Goal: Task Accomplishment & Management: Complete application form

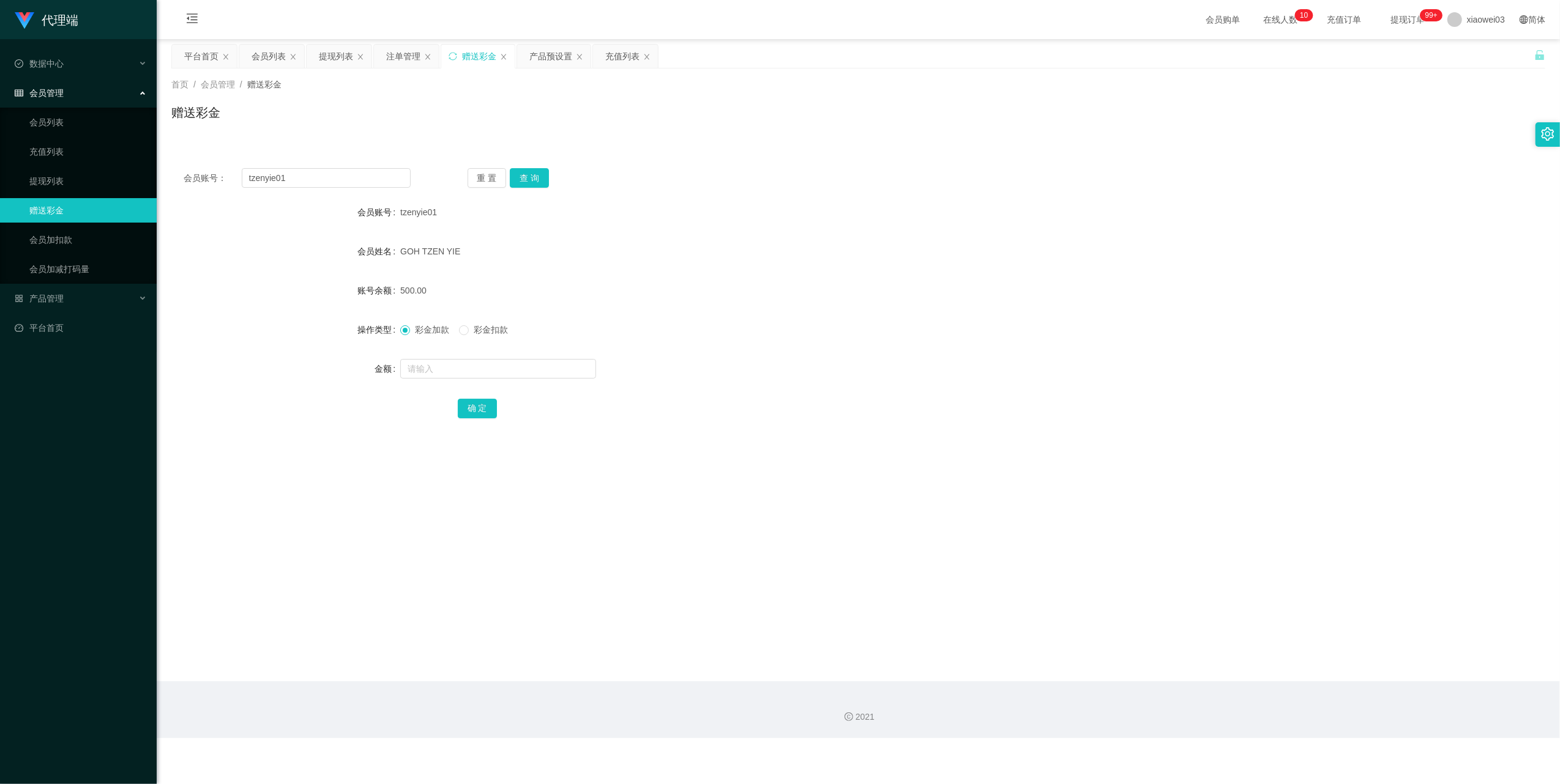
click at [326, 181] on input "tzenyie01" at bounding box center [326, 178] width 169 height 19
drag, startPoint x: 0, startPoint y: 0, endPoint x: 328, endPoint y: 181, distance: 374.6
click at [326, 181] on input "tzenyie01" at bounding box center [326, 178] width 169 height 19
type input "Alexchin96"
drag, startPoint x: 531, startPoint y: 170, endPoint x: 543, endPoint y: 202, distance: 34.2
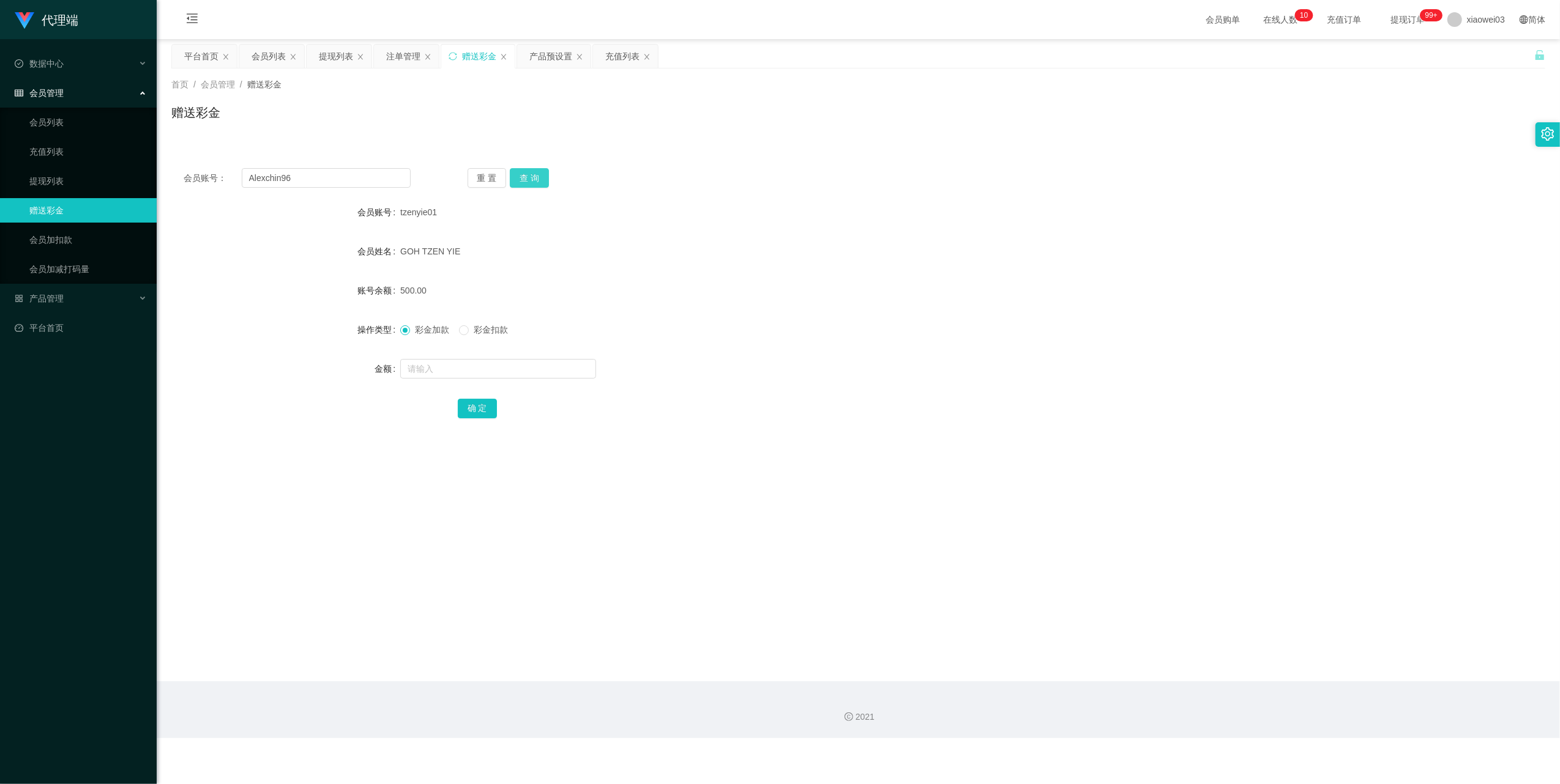
click at [531, 170] on button "查 询" at bounding box center [529, 178] width 39 height 19
click at [500, 366] on input "text" at bounding box center [498, 369] width 196 height 19
type input "30"
click at [483, 412] on button "确 定" at bounding box center [477, 409] width 39 height 19
click at [556, 44] on div "产品预设置" at bounding box center [554, 56] width 75 height 24
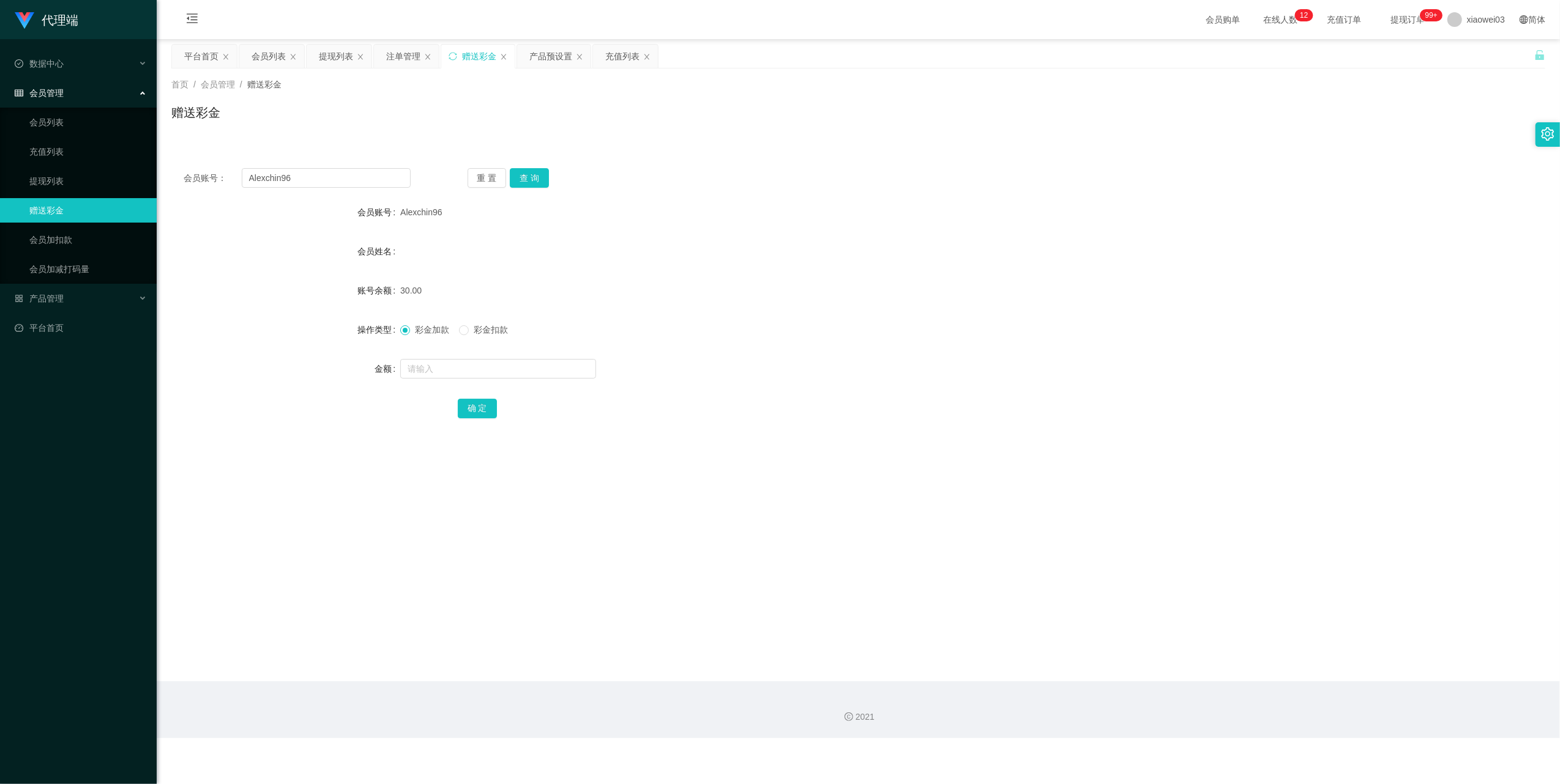
click at [551, 34] on div "会员购单 在线人数 0 1 2 3 4 5 6 7 8 9 0 1 2 3 4 5 6 7 8 9 0 1 2 3 4 5 6 7 8 9 0 1 2 3 4…" at bounding box center [858, 19] width 1403 height 40
click at [547, 51] on div "产品预设置" at bounding box center [550, 56] width 43 height 23
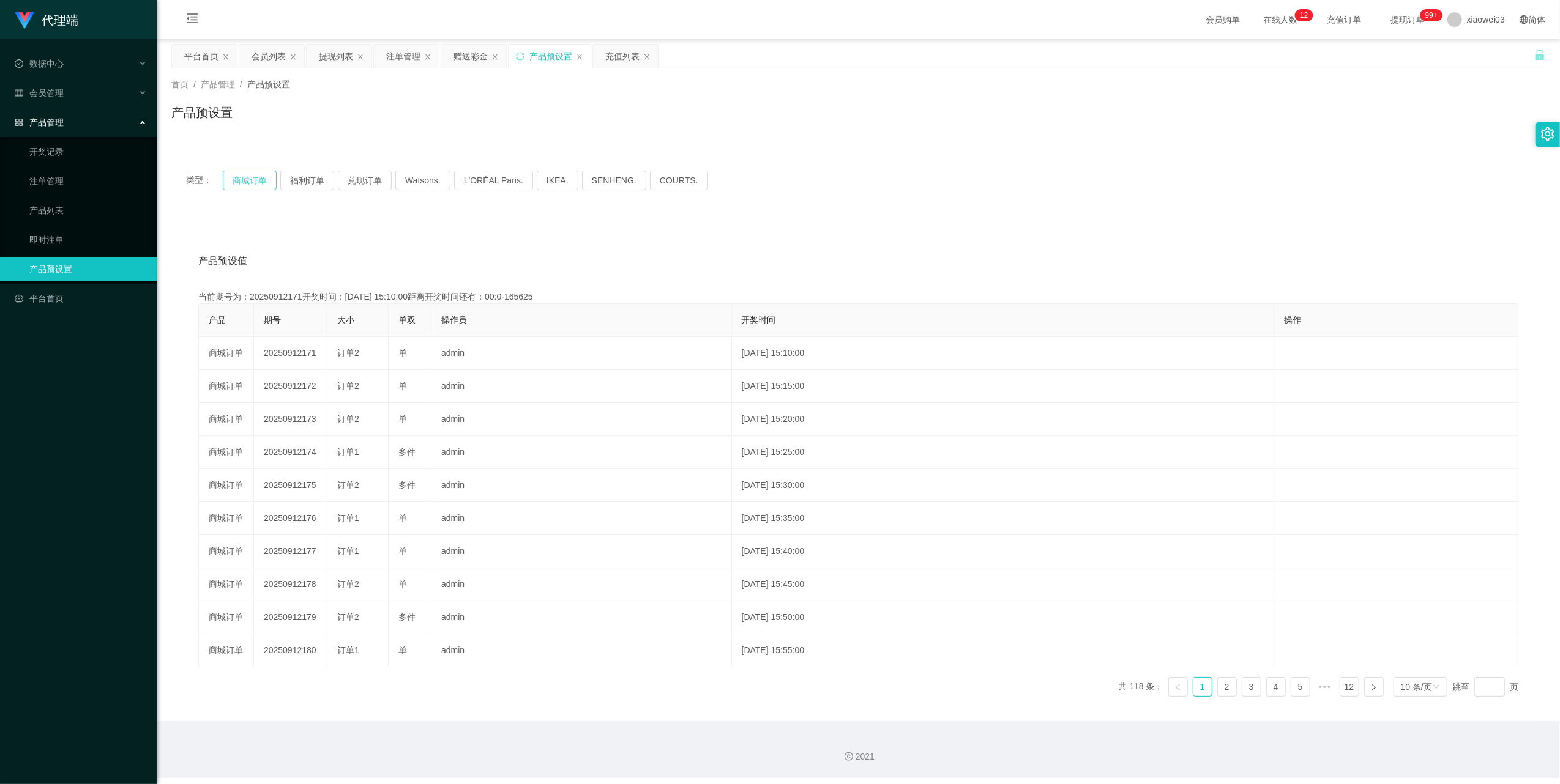
click at [254, 175] on button "商城订单" at bounding box center [249, 181] width 53 height 19
click at [255, 175] on button "商城订单" at bounding box center [249, 181] width 53 height 19
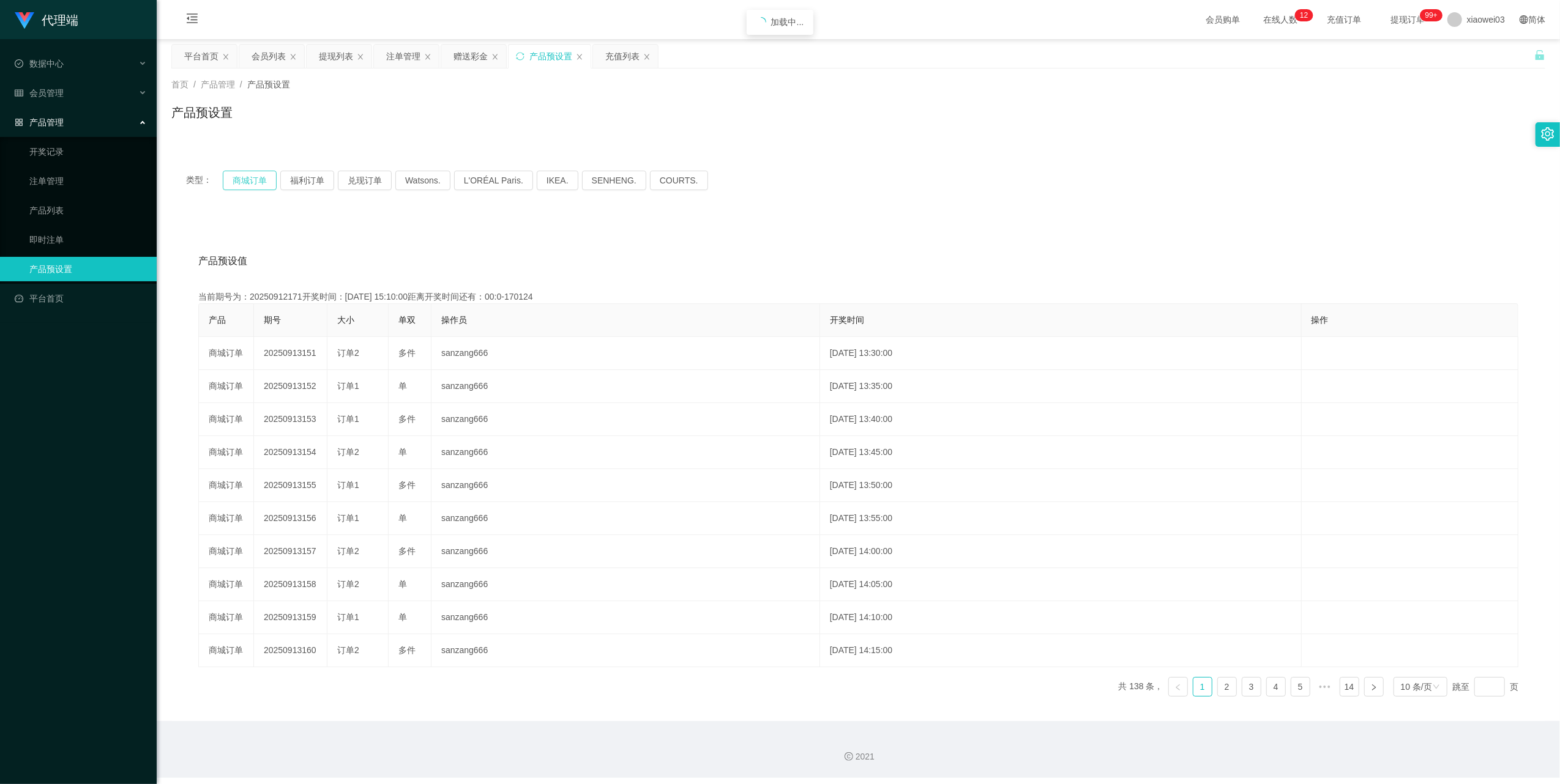
click at [255, 175] on button "商城订单" at bounding box center [249, 181] width 53 height 19
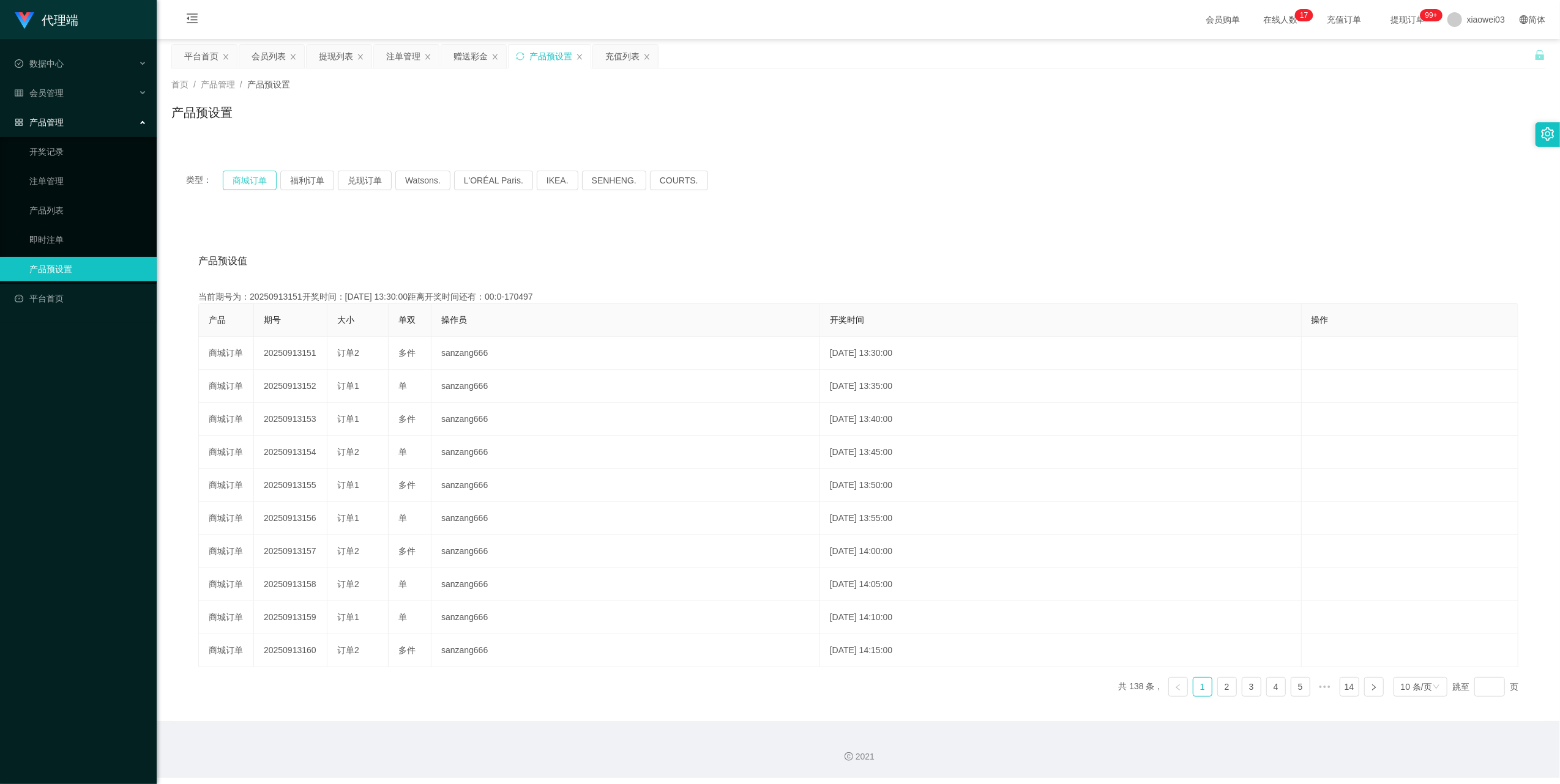
click at [254, 179] on button "商城订单" at bounding box center [249, 181] width 53 height 19
click at [253, 191] on div "类型： 商城订单 福利订单 兑现订单 Watsons. L'ORÉAL Paris. IKEA. [GEOGRAPHIC_DATA]. COURTS." at bounding box center [859, 181] width 1374 height 49
click at [251, 185] on button "商城订单" at bounding box center [249, 181] width 53 height 19
click at [398, 50] on div "注单管理" at bounding box center [403, 56] width 34 height 23
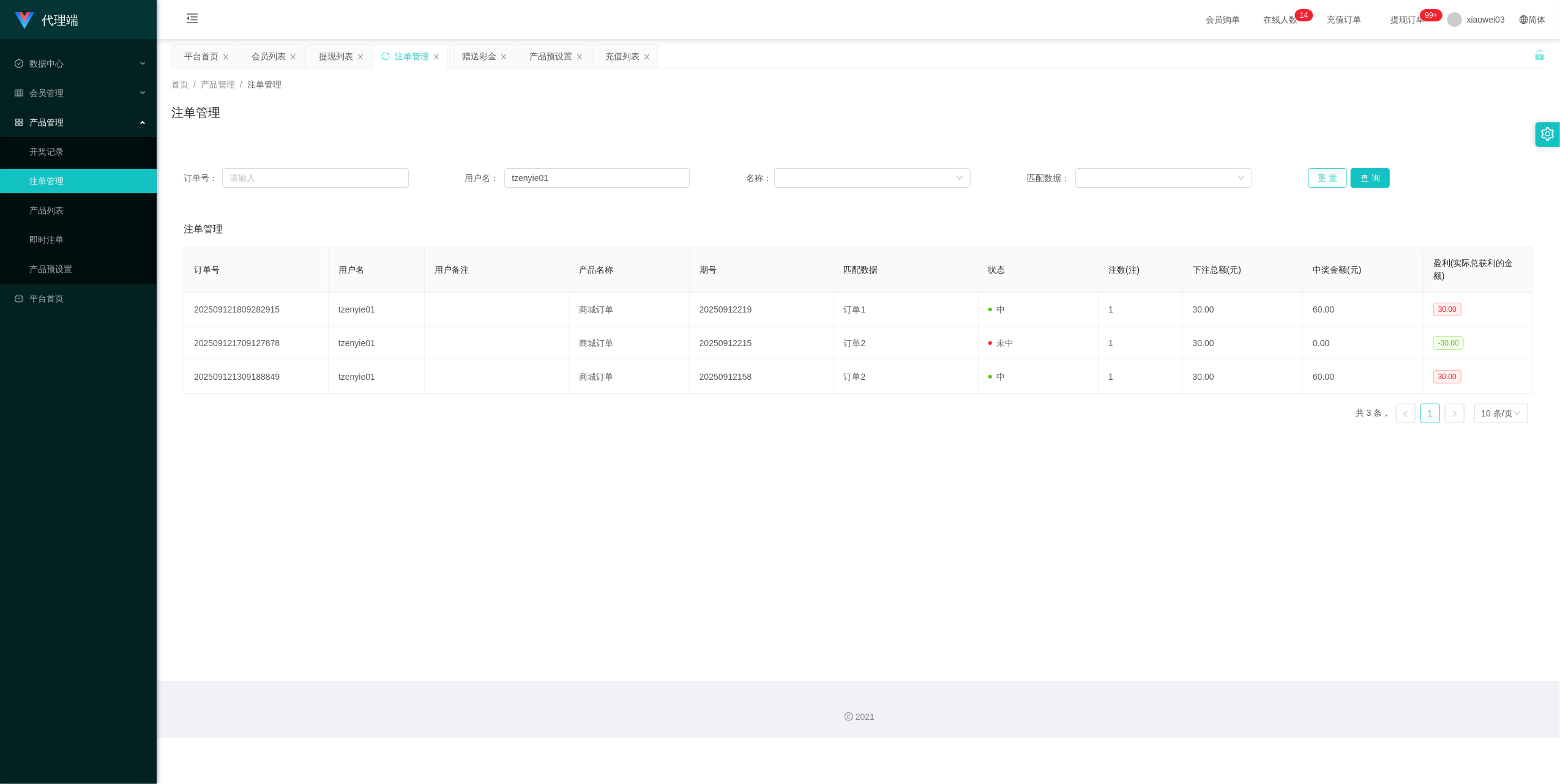
click at [1308, 174] on button "重 置" at bounding box center [1328, 178] width 39 height 19
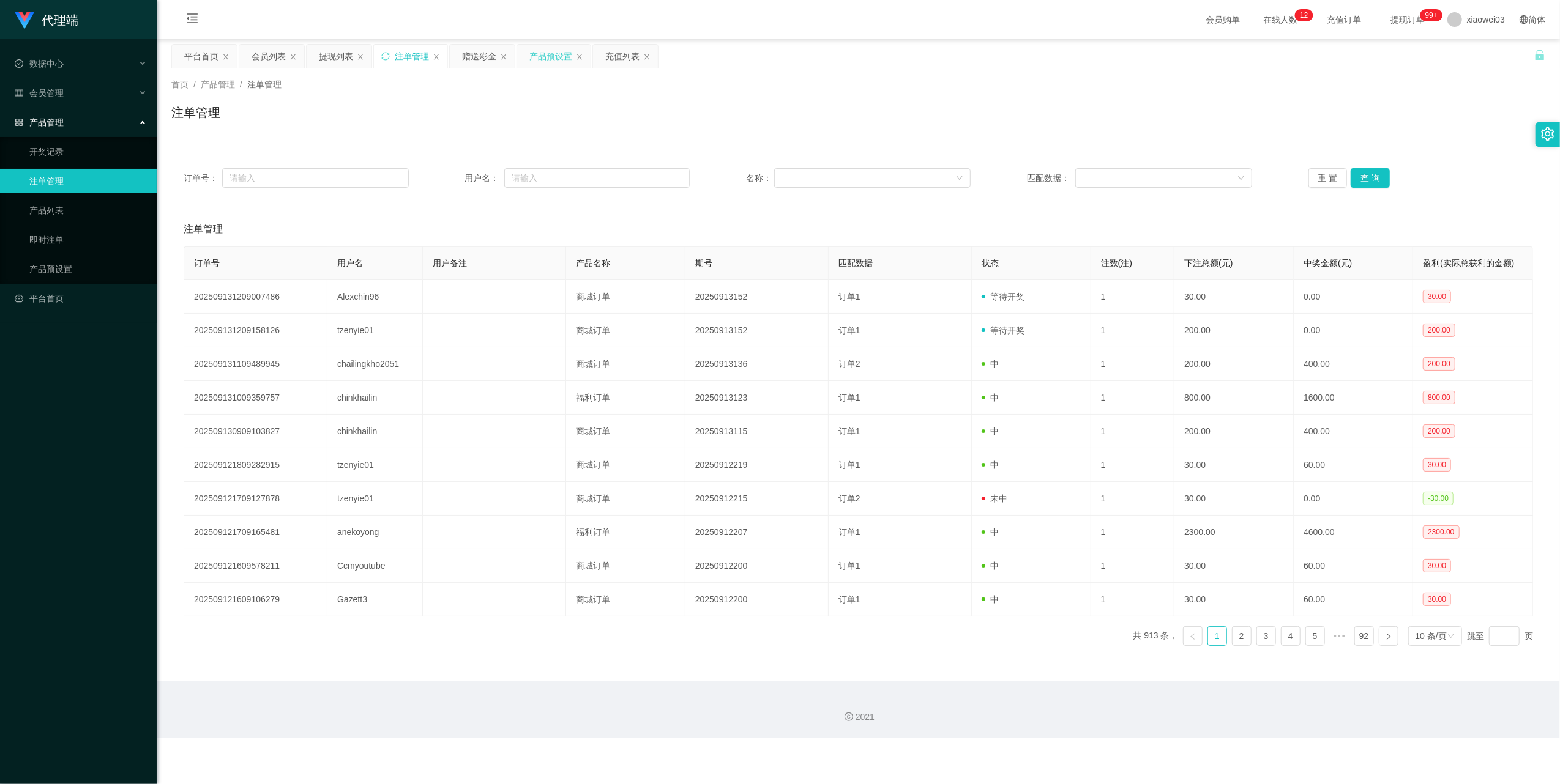
click at [556, 51] on div "产品预设置" at bounding box center [550, 56] width 43 height 23
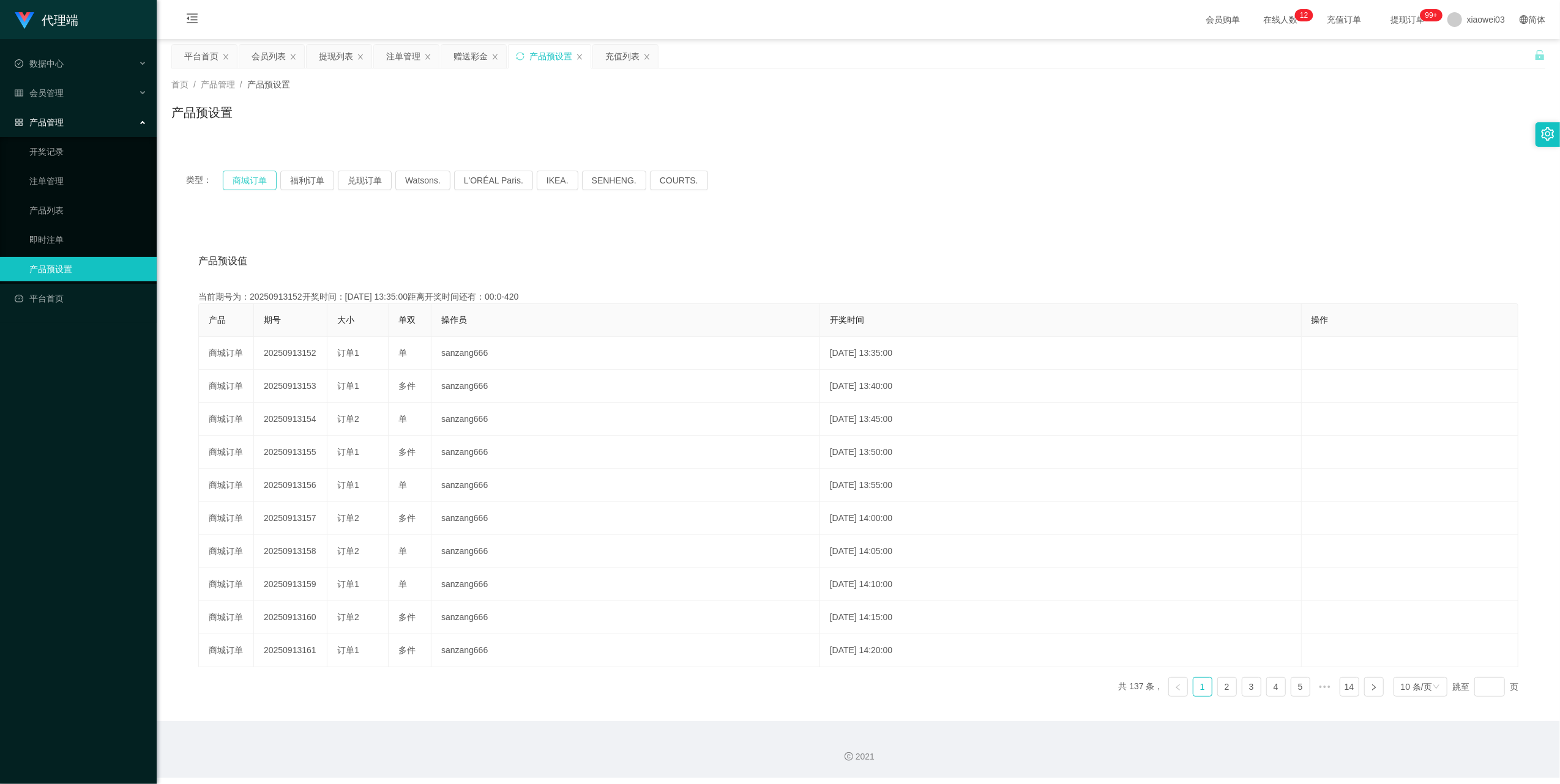
click at [263, 180] on button "商城订单" at bounding box center [249, 181] width 53 height 19
click at [334, 53] on div "提现列表" at bounding box center [336, 56] width 34 height 23
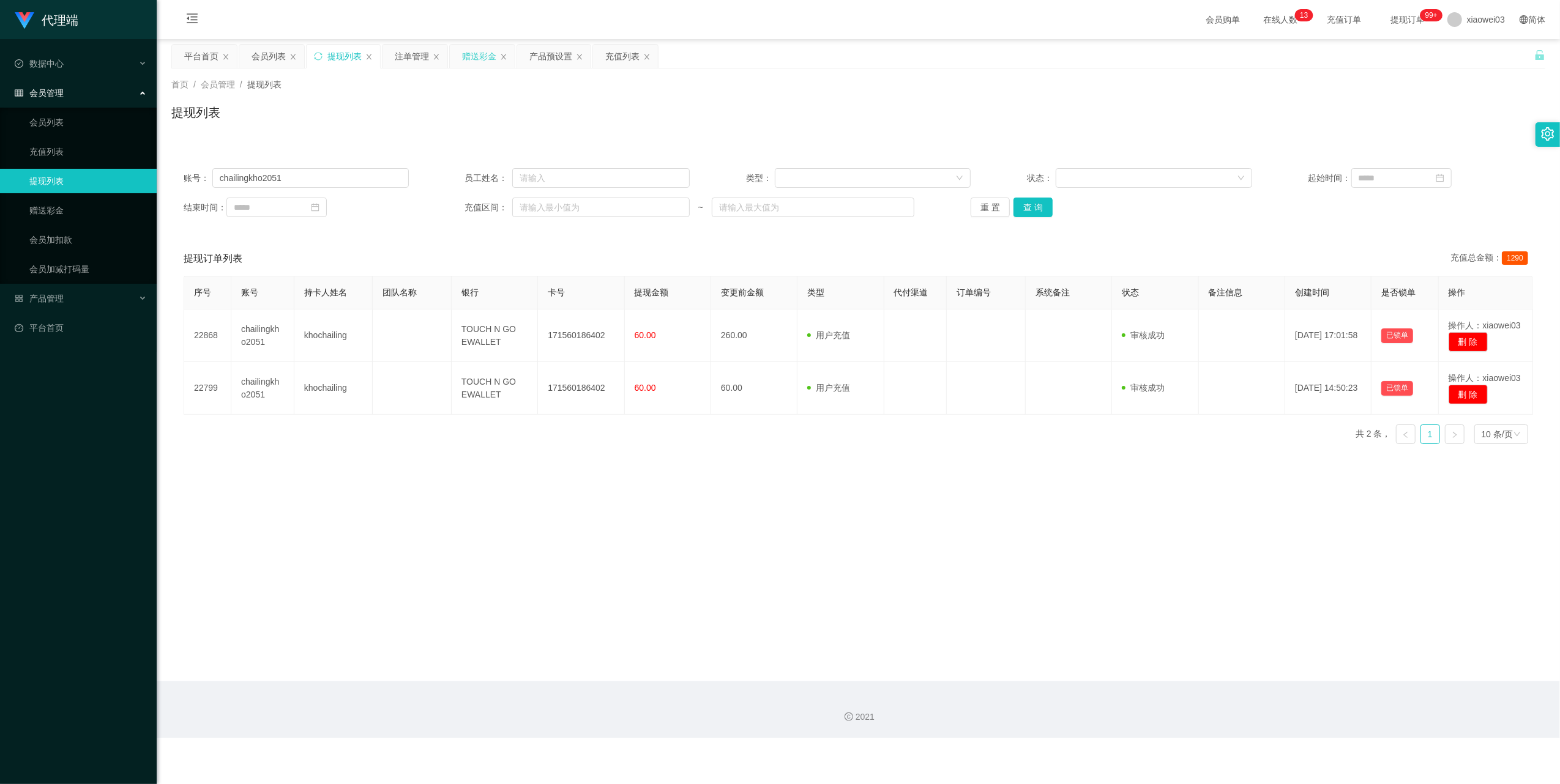
click at [458, 58] on div "赠送彩金" at bounding box center [482, 56] width 65 height 23
click at [409, 53] on div "注单管理" at bounding box center [411, 56] width 34 height 23
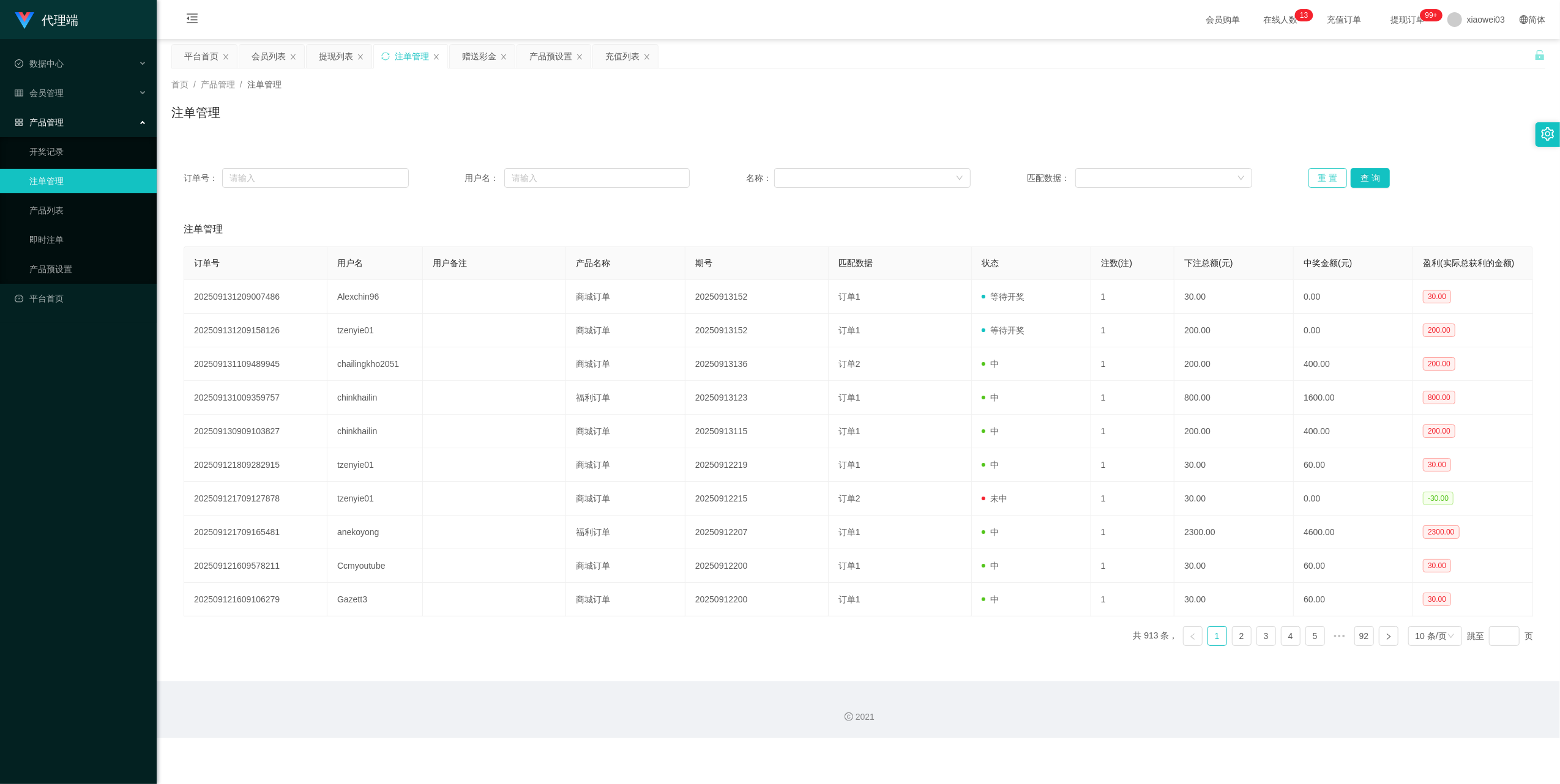
click at [1313, 177] on button "重 置" at bounding box center [1328, 178] width 39 height 19
drag, startPoint x: 322, startPoint y: 53, endPoint x: 416, endPoint y: 134, distance: 124.1
click at [322, 53] on div "提现列表" at bounding box center [336, 56] width 34 height 23
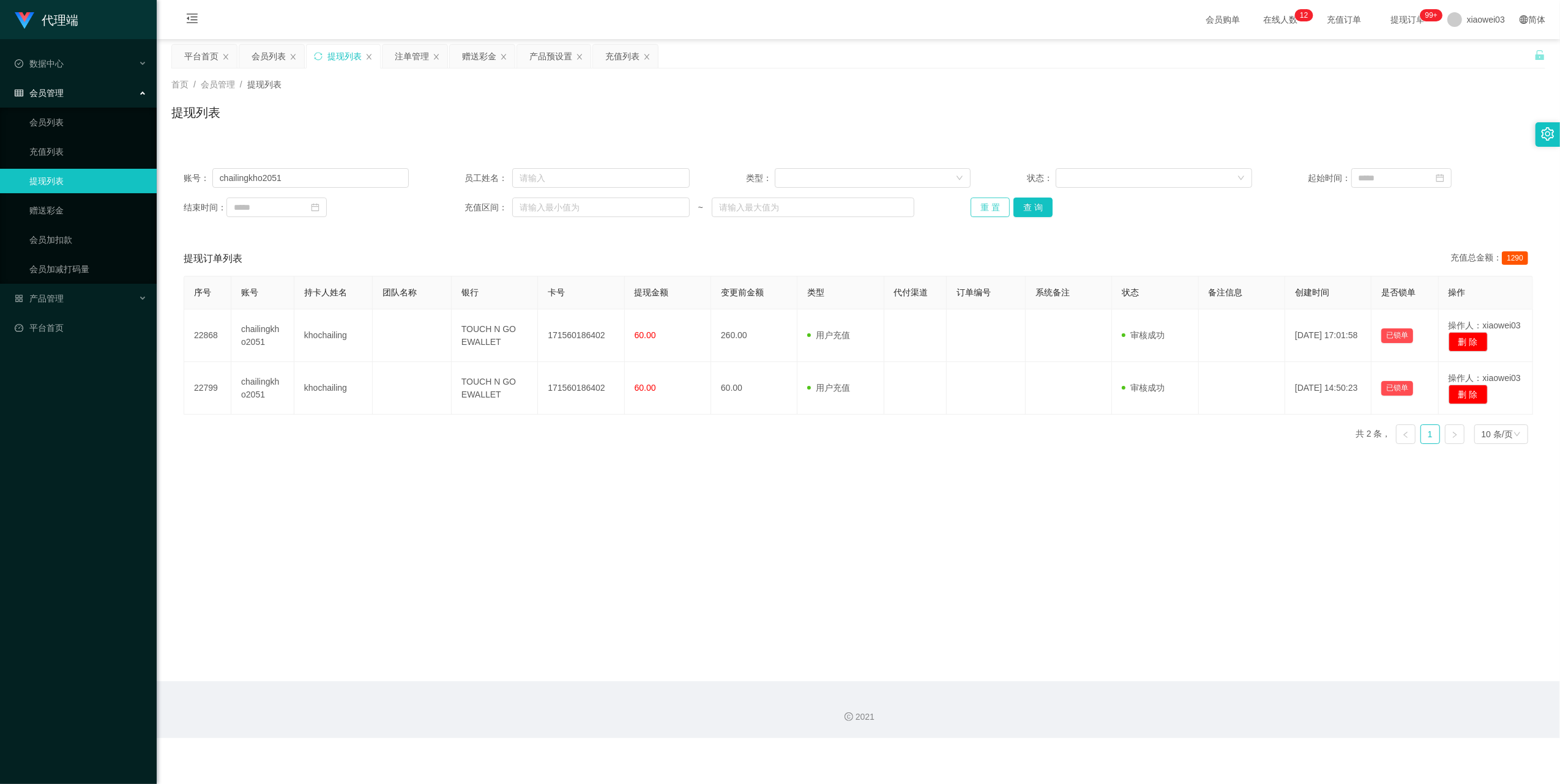
click at [979, 211] on button "重 置" at bounding box center [990, 207] width 39 height 19
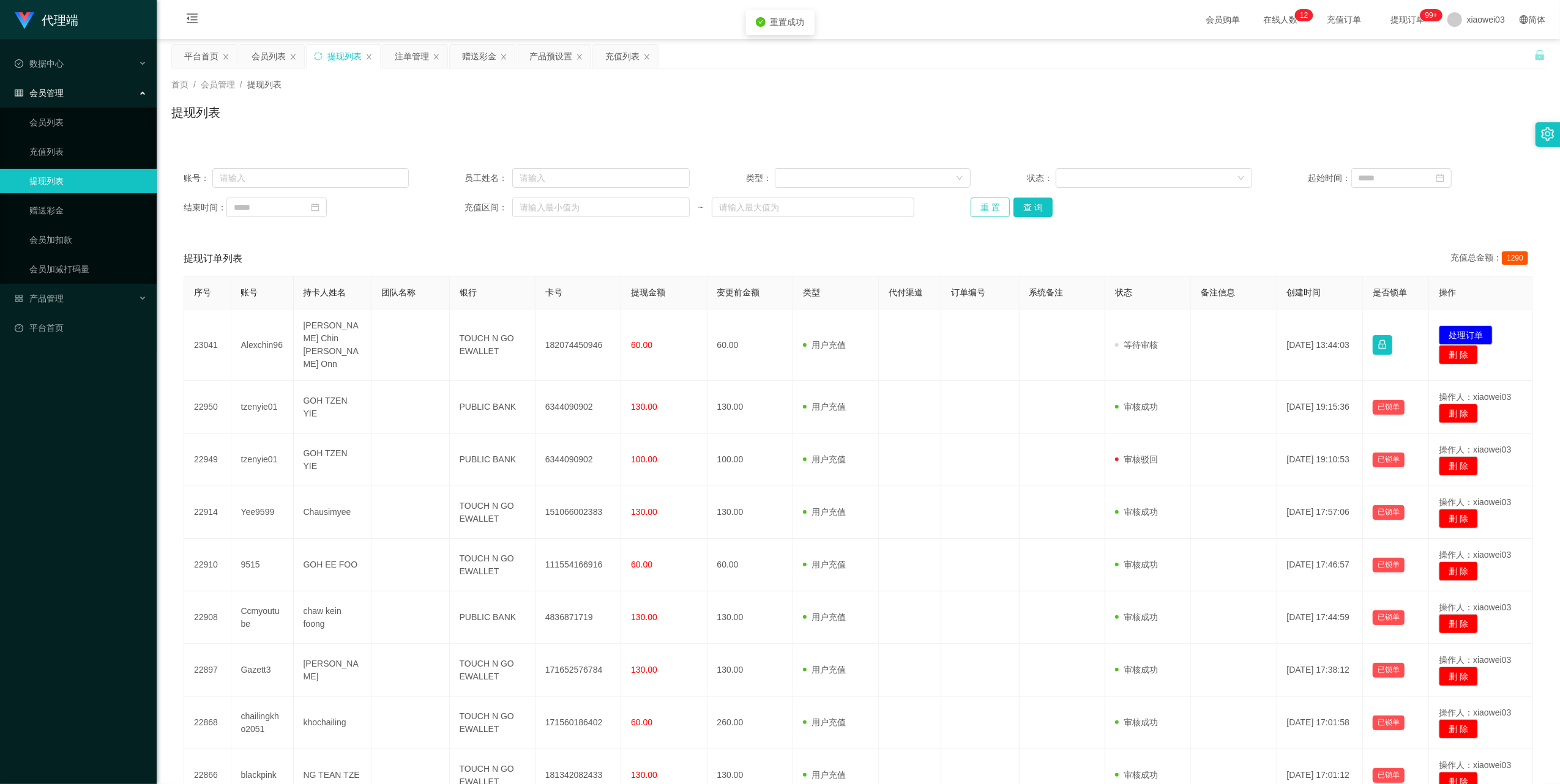
click at [979, 211] on button "重 置" at bounding box center [990, 207] width 39 height 19
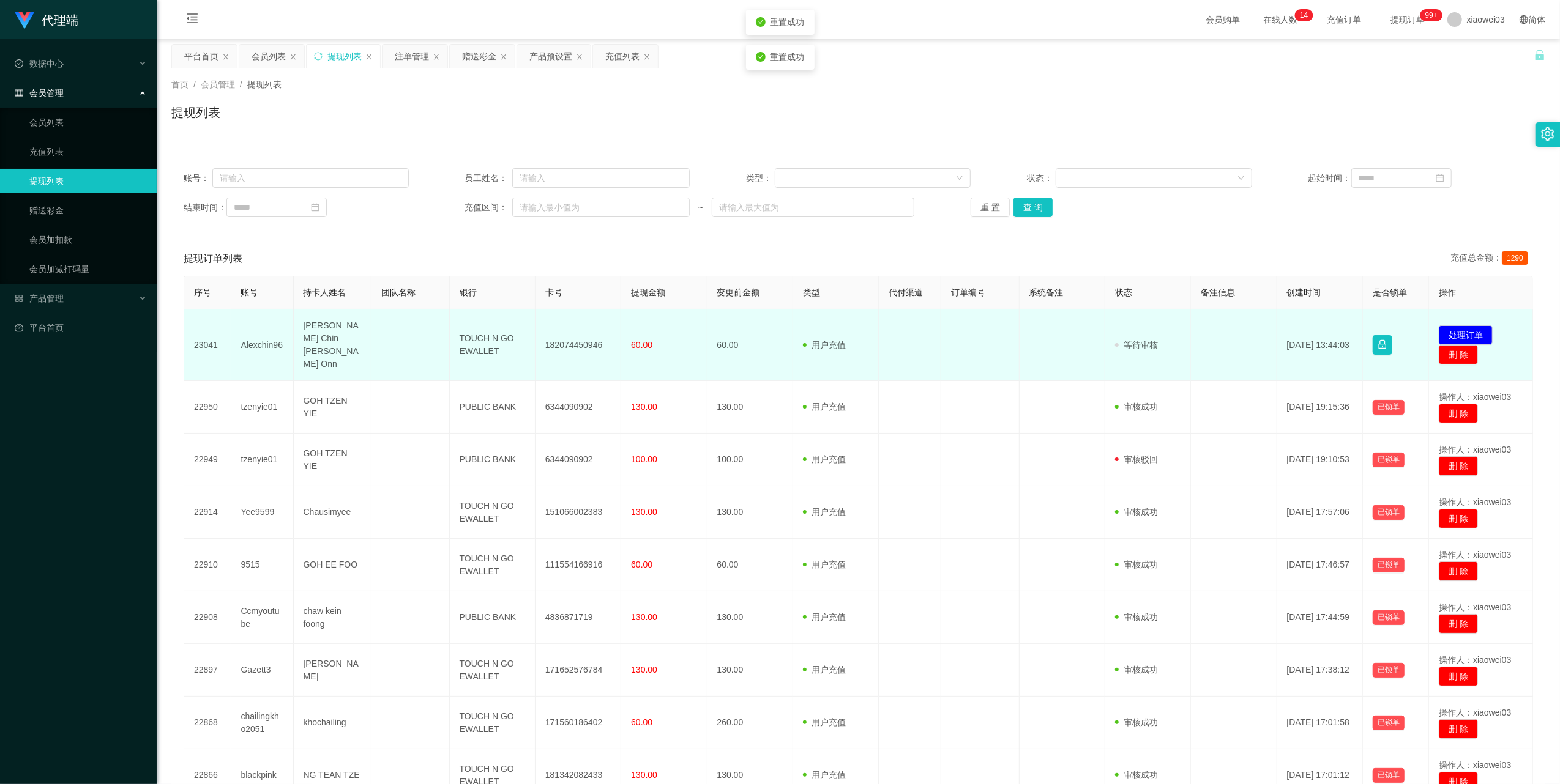
click at [567, 338] on td "182074450946" at bounding box center [578, 345] width 86 height 71
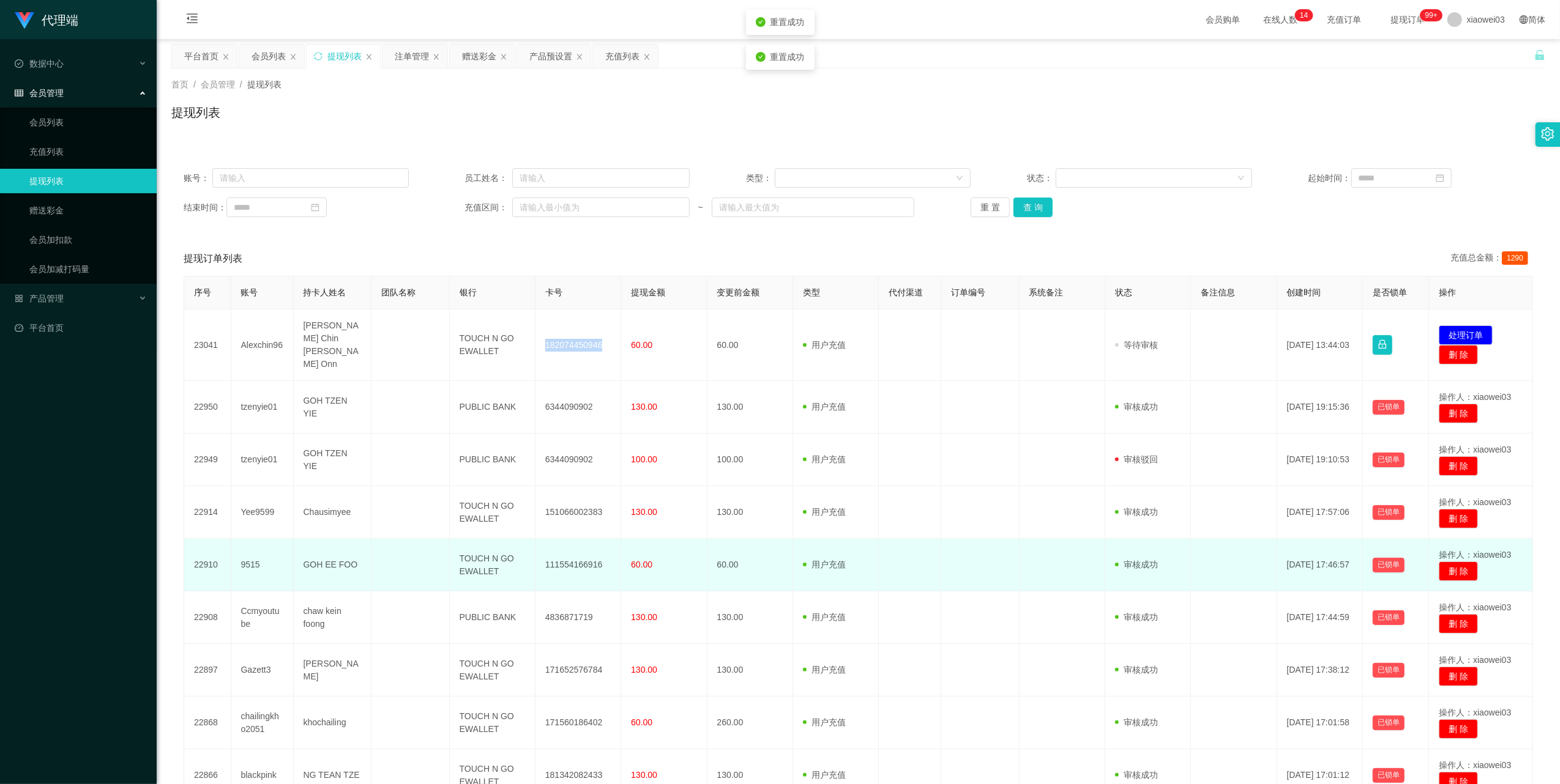
copy td "182074450946"
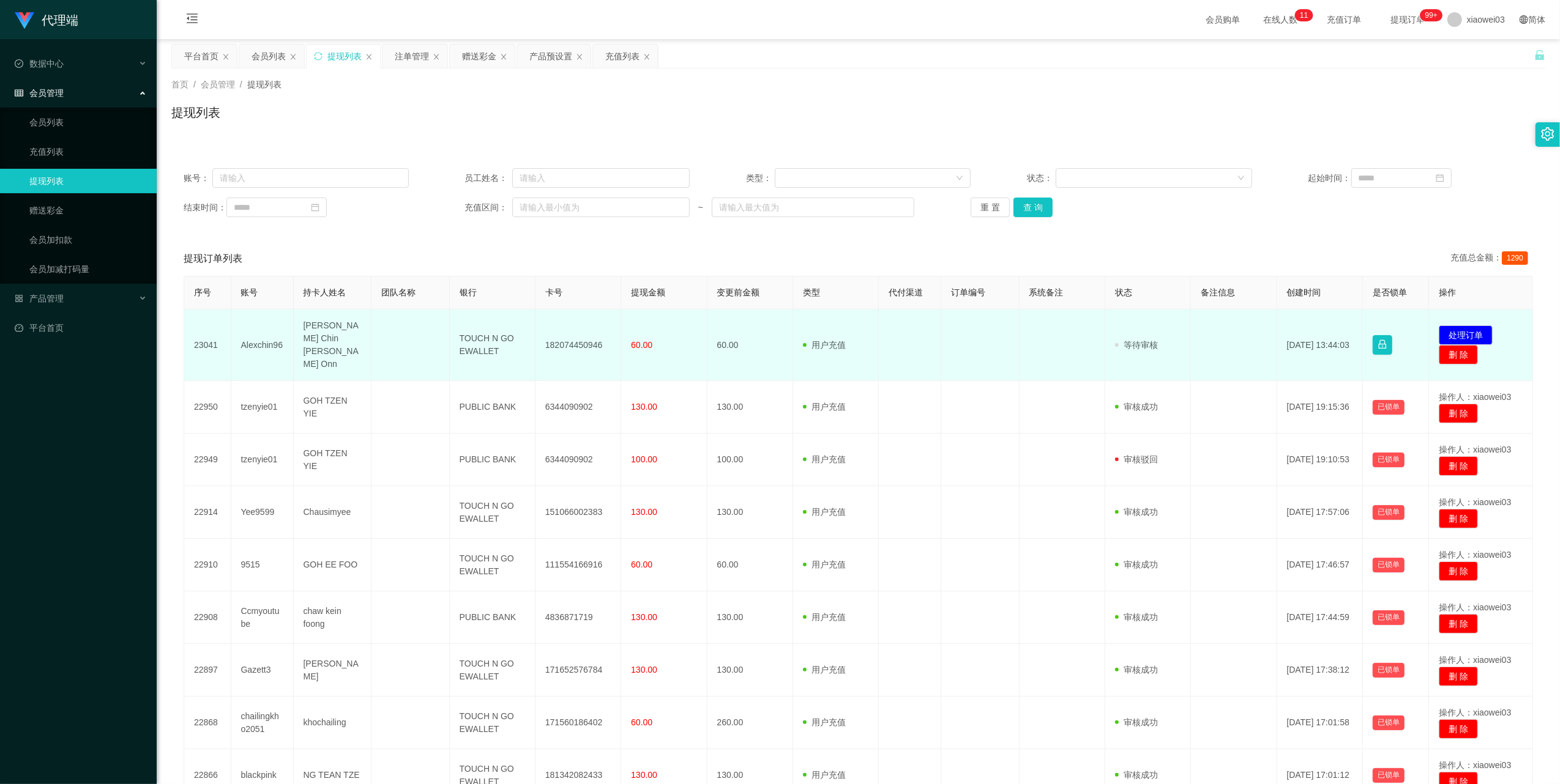
click at [476, 342] on td "TOUCH N GO EWALLET" at bounding box center [492, 345] width 86 height 71
click at [475, 342] on td "TOUCH N GO EWALLET" at bounding box center [492, 345] width 86 height 71
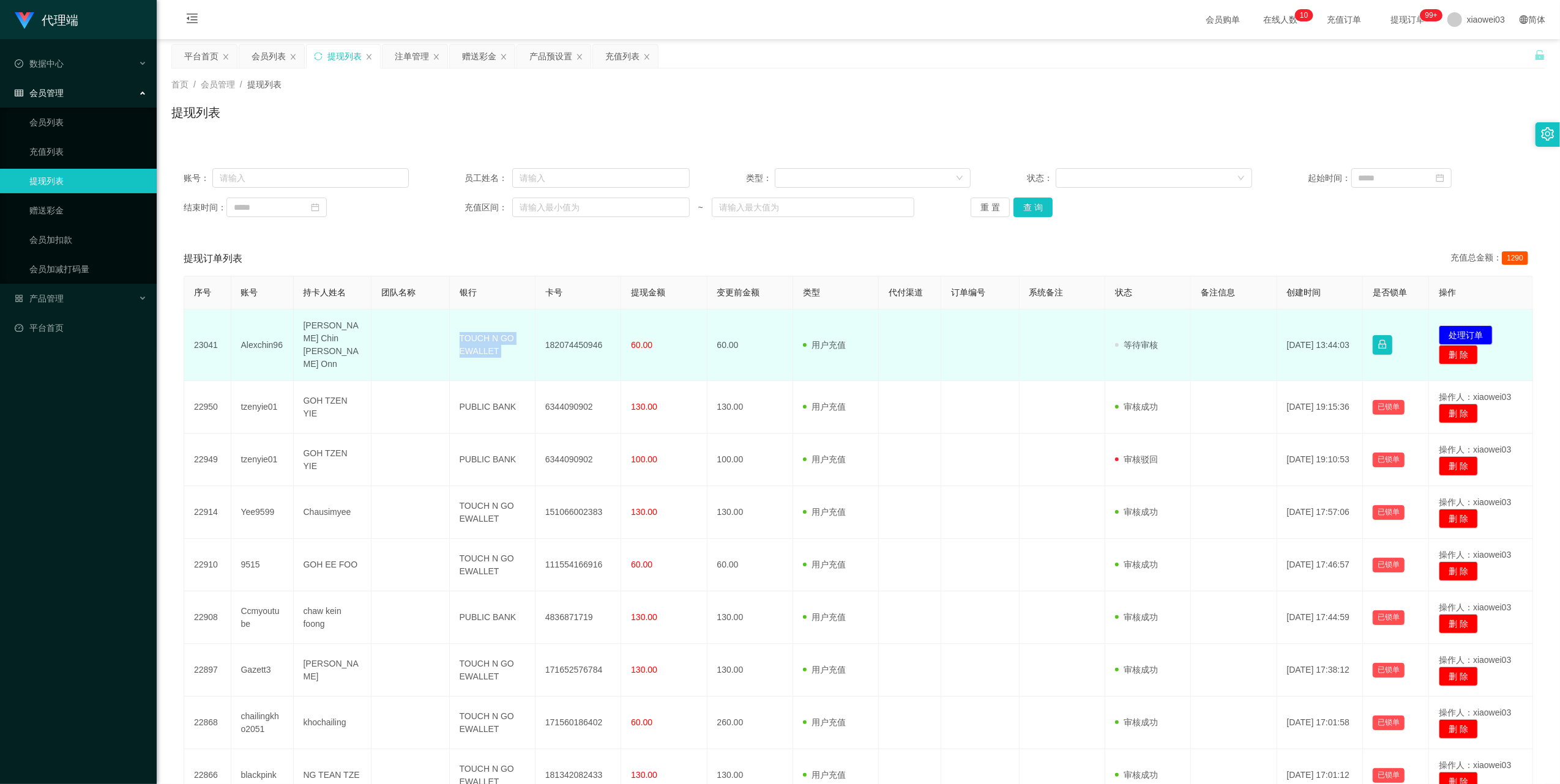
click at [475, 342] on td "TOUCH N GO EWALLET" at bounding box center [492, 345] width 86 height 71
click at [484, 347] on td "TOUCH N GO EWALLET" at bounding box center [492, 345] width 86 height 71
click at [478, 334] on td "TOUCH N GO EWALLET" at bounding box center [492, 345] width 86 height 71
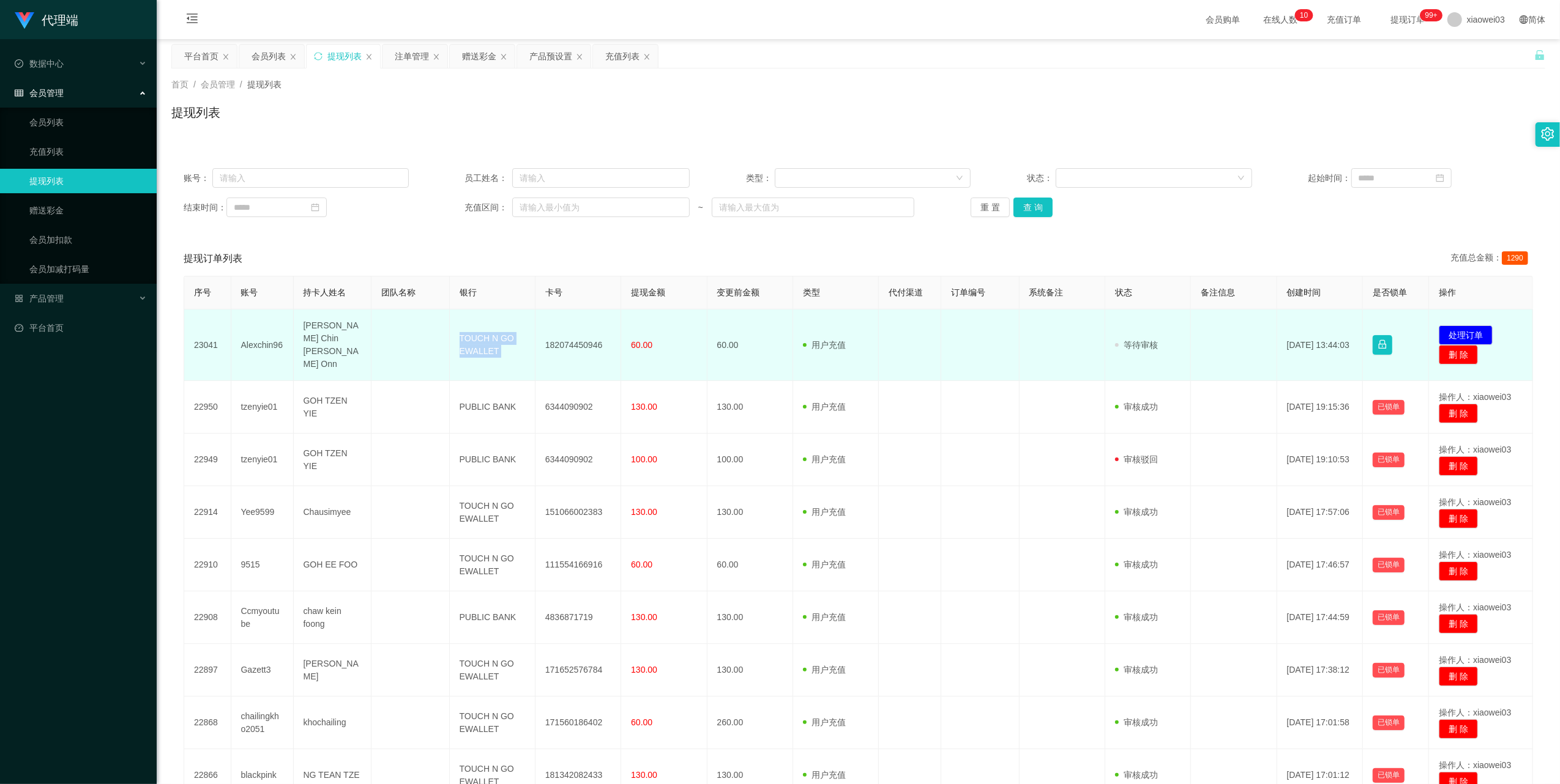
copy td "TOUCH N GO EWALLET"
click at [1468, 326] on button "处理订单" at bounding box center [1465, 335] width 53 height 19
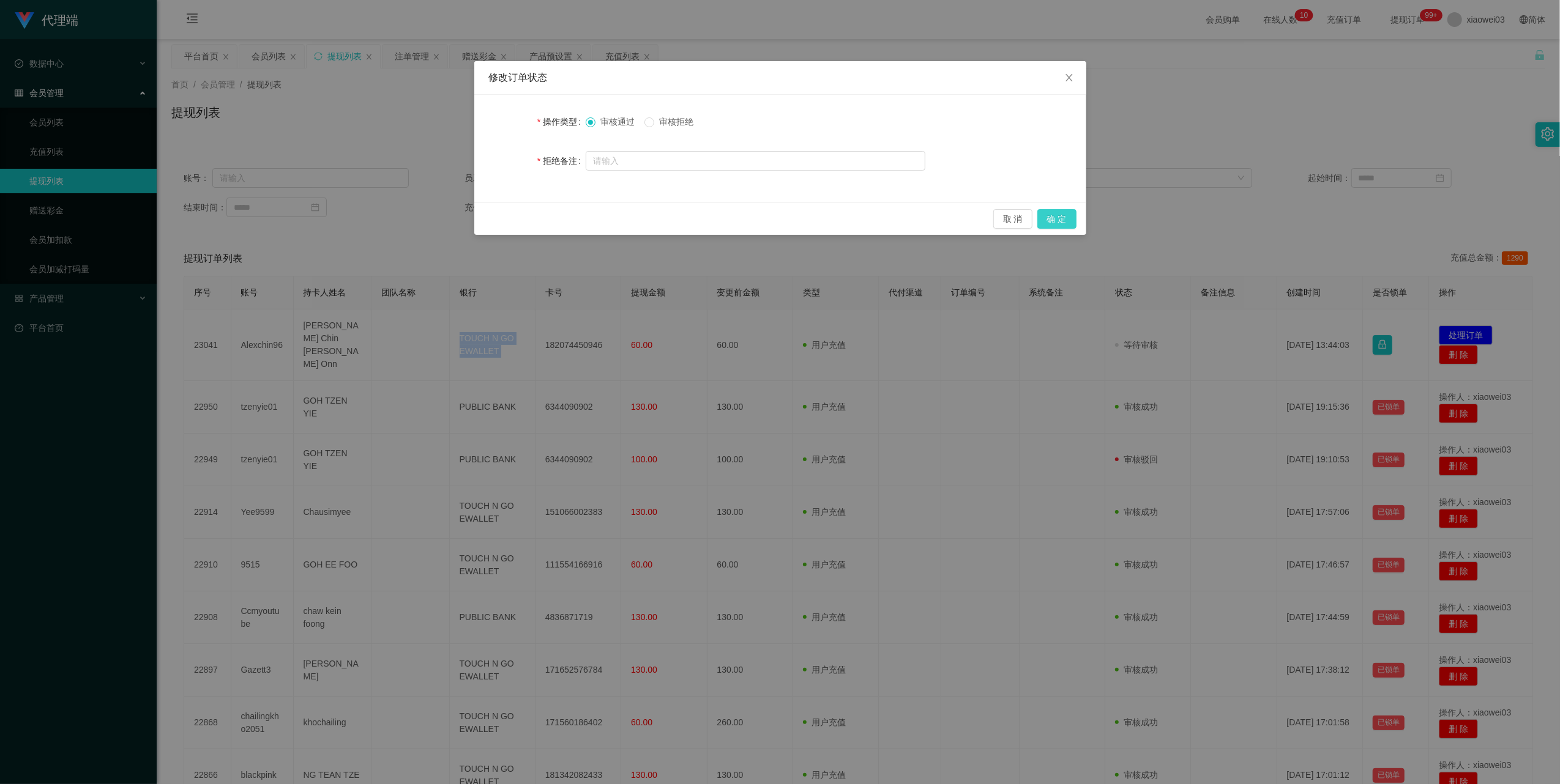
click at [1062, 224] on button "确 定" at bounding box center [1056, 219] width 39 height 19
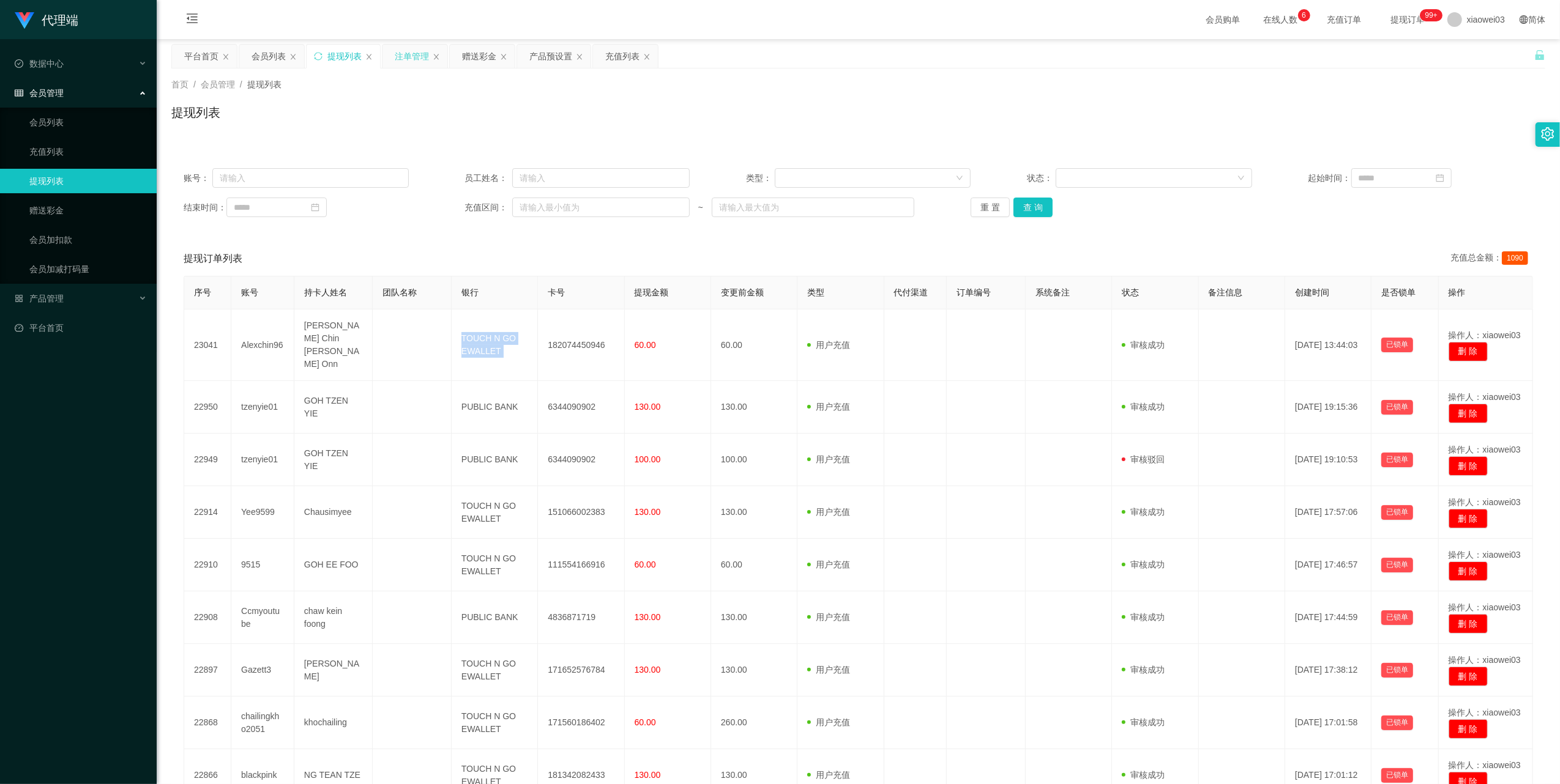
click at [399, 62] on div "注单管理" at bounding box center [411, 56] width 34 height 23
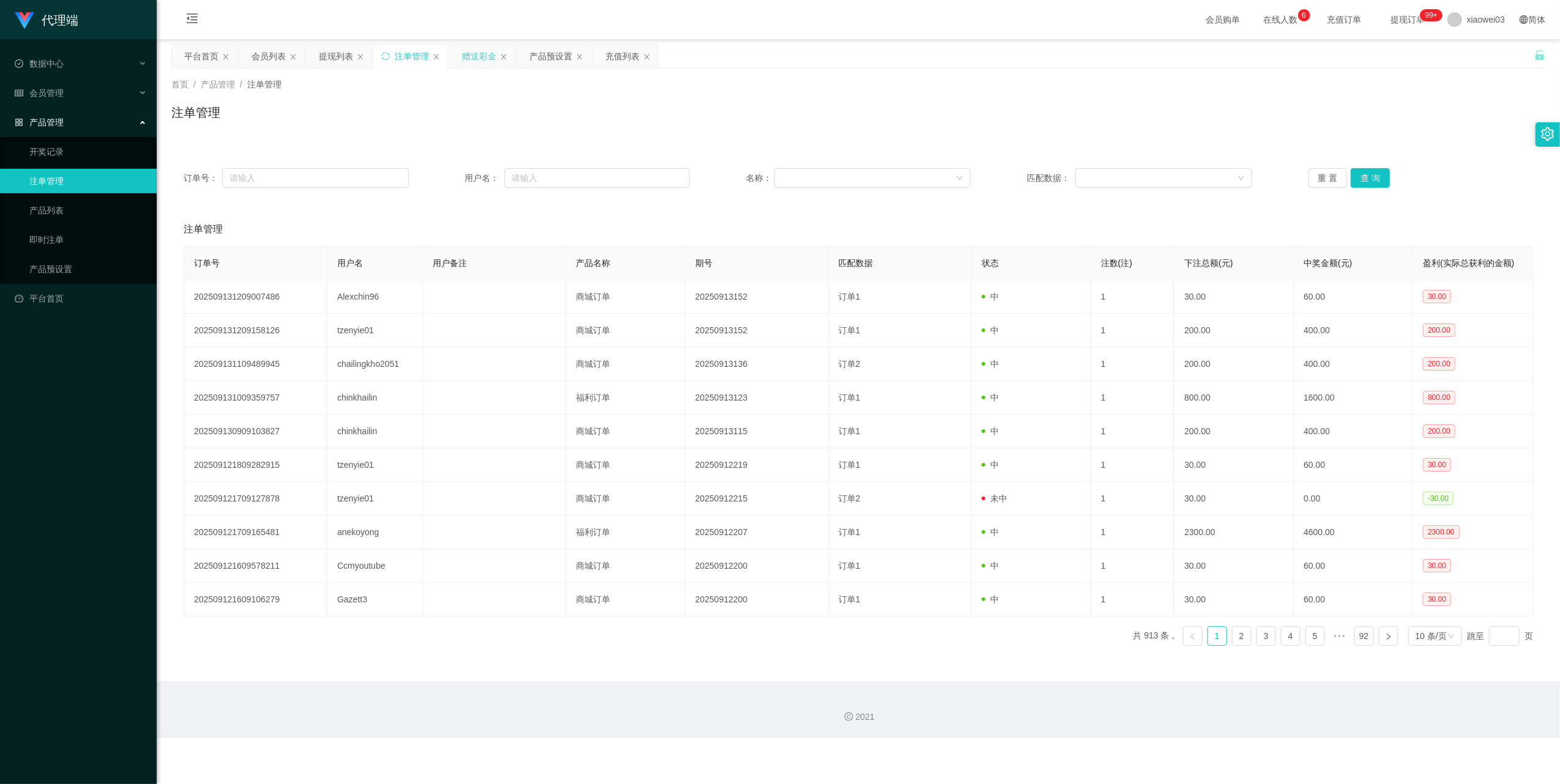
click at [482, 64] on div "赠送彩金" at bounding box center [479, 56] width 34 height 23
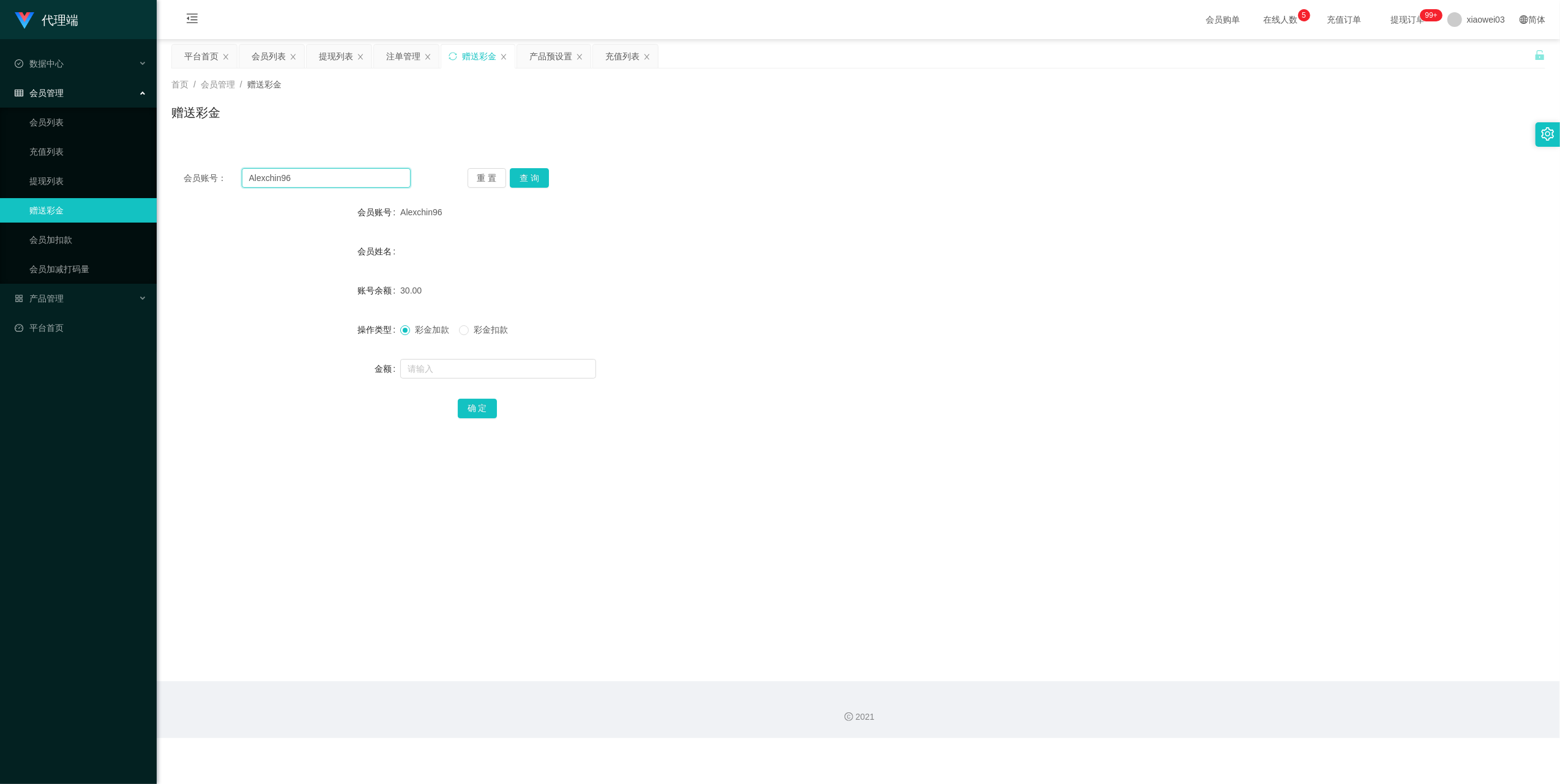
click at [339, 177] on input "Alexchin96" at bounding box center [326, 178] width 169 height 19
drag, startPoint x: 339, startPoint y: 177, endPoint x: 345, endPoint y: 181, distance: 7.2
click at [341, 179] on input "Alexchin96" at bounding box center [326, 178] width 169 height 19
paste input "Gazett3"
type input "Gazett3"
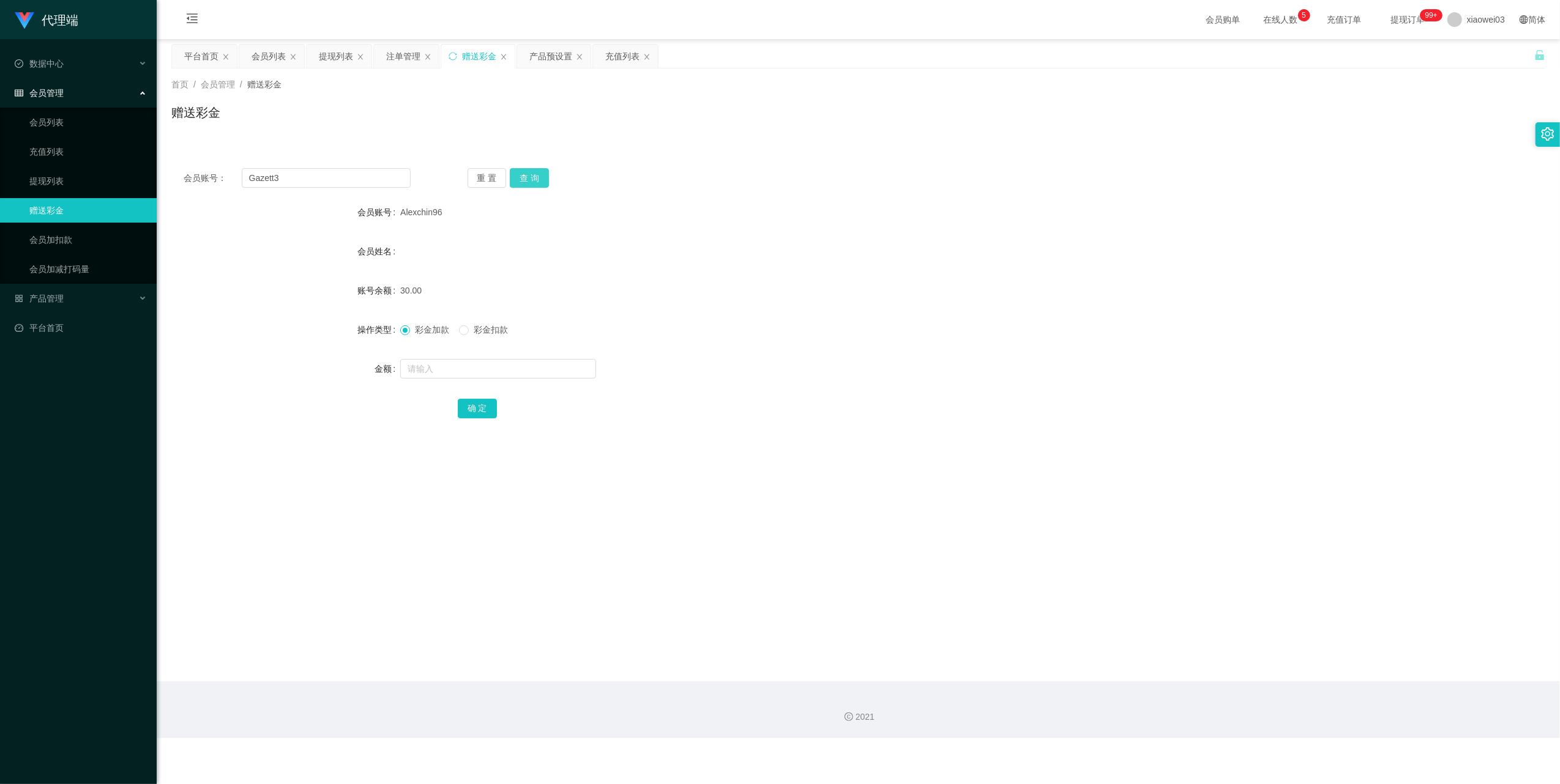
click at [526, 177] on button "查 询" at bounding box center [529, 178] width 39 height 19
click at [453, 366] on input "text" at bounding box center [498, 369] width 196 height 19
type input "500"
drag, startPoint x: 475, startPoint y: 411, endPoint x: 485, endPoint y: 404, distance: 12.2
click at [475, 411] on button "确 定" at bounding box center [477, 409] width 39 height 19
